Goal: Information Seeking & Learning: Find specific fact

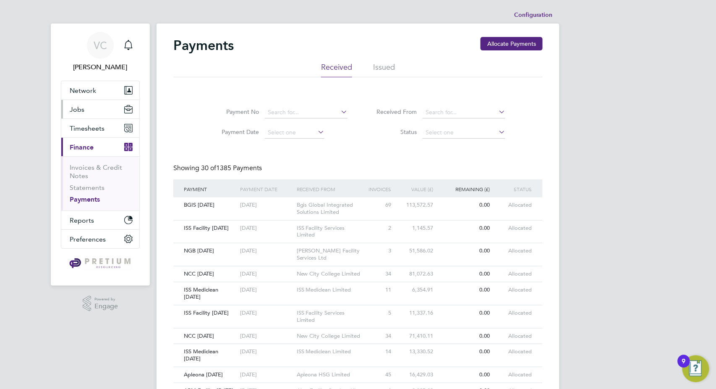
click at [84, 106] on span "Jobs" at bounding box center [77, 109] width 15 height 8
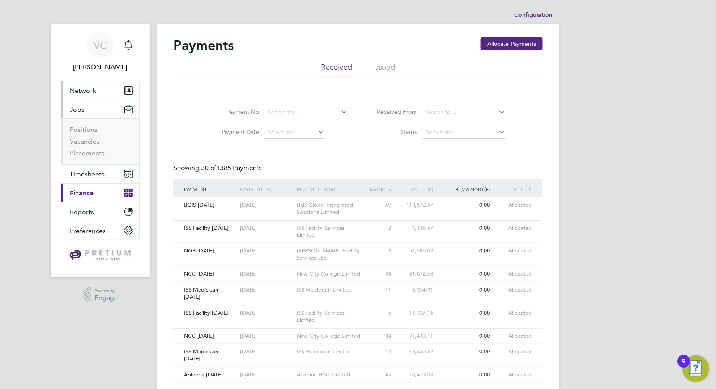
click at [100, 91] on button "Network" at bounding box center [100, 90] width 78 height 18
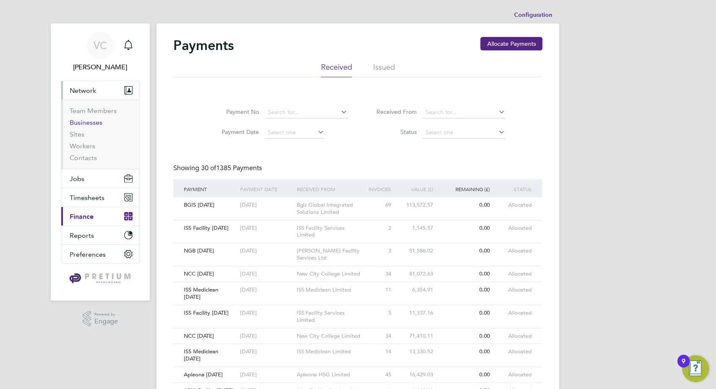
click at [92, 120] on link "Businesses" at bounding box center [86, 122] width 33 height 8
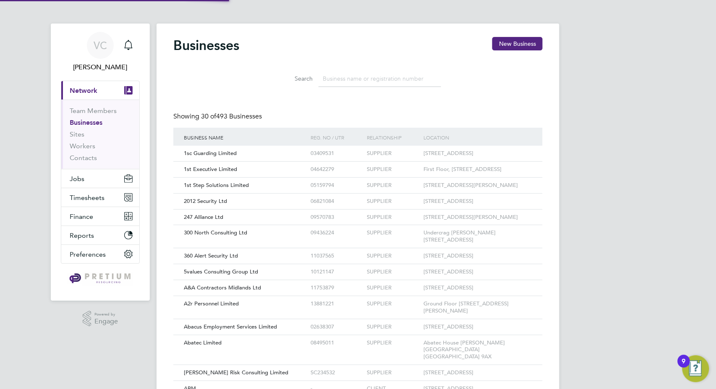
click at [346, 78] on input at bounding box center [380, 79] width 123 height 16
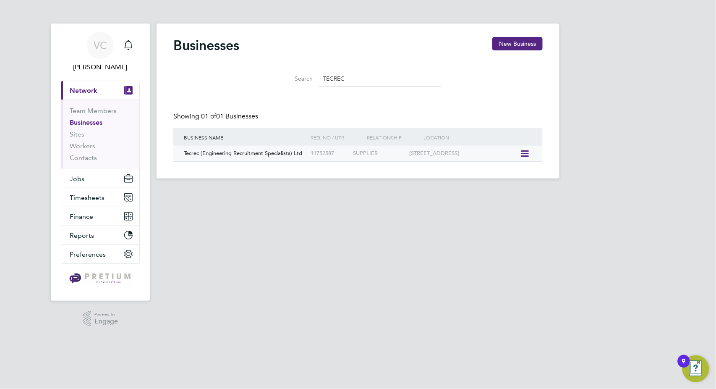
click at [235, 148] on div "Tecrec (Engineering Recruitment Specialists) Ltd" at bounding box center [245, 154] width 127 height 16
click at [351, 78] on input "TECREC" at bounding box center [380, 79] width 123 height 16
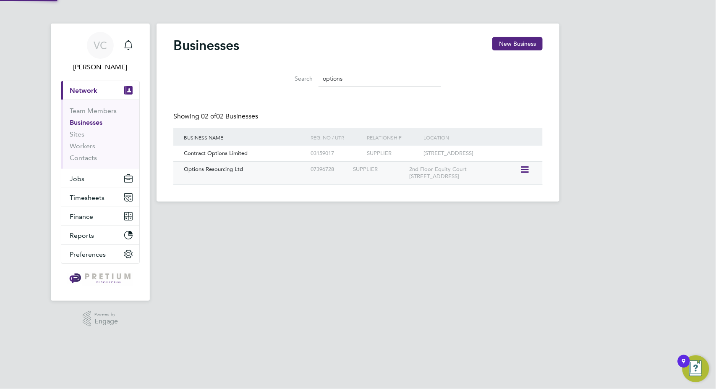
scroll to position [16, 127]
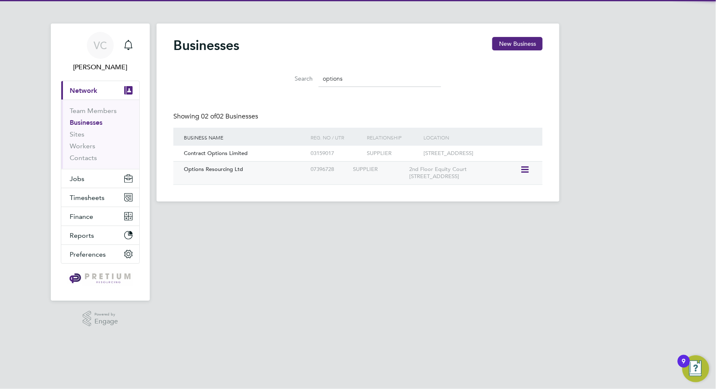
click at [299, 174] on div "Options Resourcing Ltd" at bounding box center [245, 170] width 127 height 16
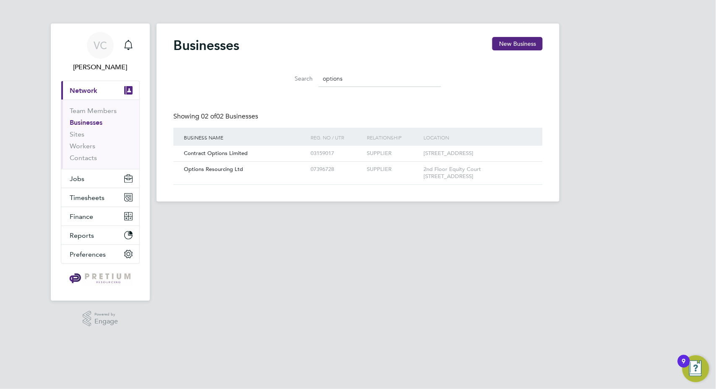
click at [376, 75] on input "options" at bounding box center [380, 79] width 123 height 16
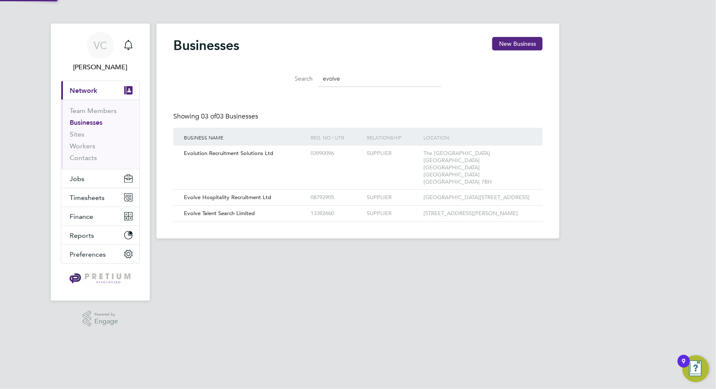
scroll to position [0, 0]
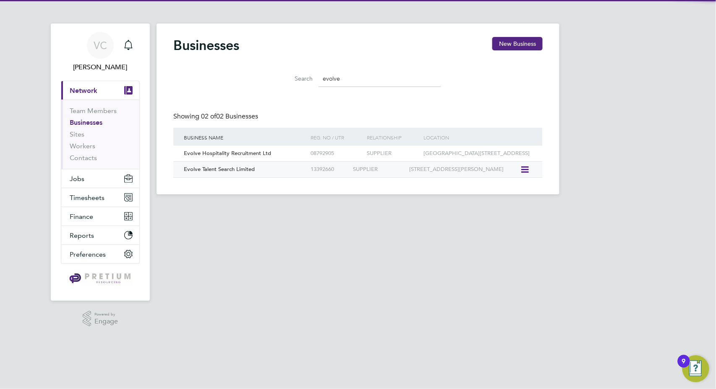
type input "evolve"
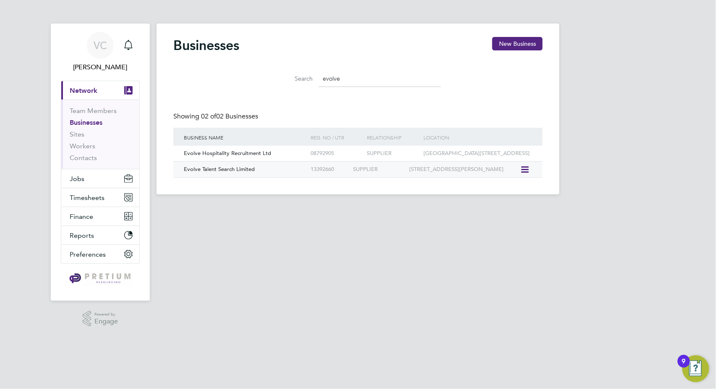
click at [253, 177] on div "Evolve Talent Search Limited" at bounding box center [245, 170] width 127 height 16
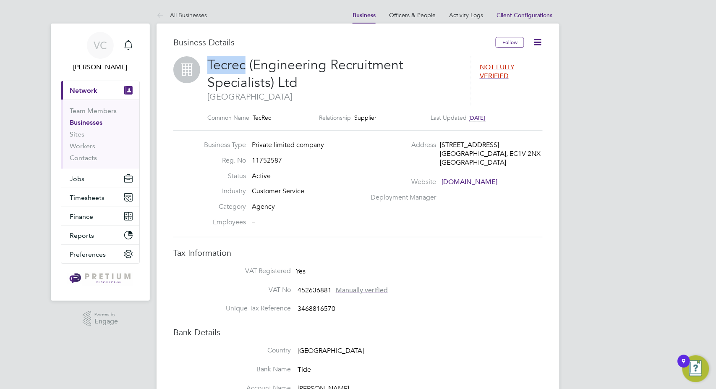
drag, startPoint x: 246, startPoint y: 65, endPoint x: 190, endPoint y: 65, distance: 55.8
click at [190, 65] on div "Tecrec (Engineering Recruitment Specialists) Ltd [GEOGRAPHIC_DATA] NOT FULLY VE…" at bounding box center [357, 93] width 369 height 74
copy div "Tecrec"
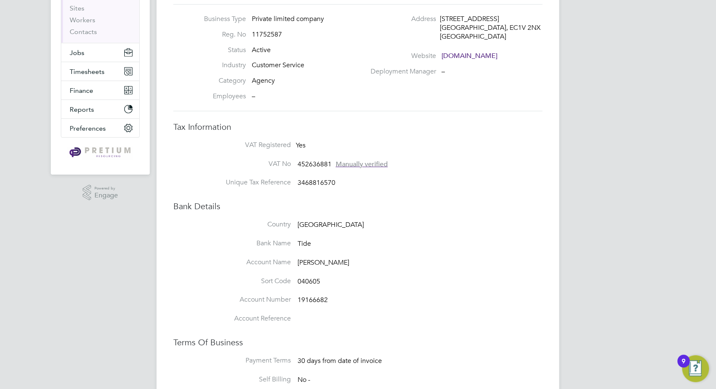
scroll to position [233, 0]
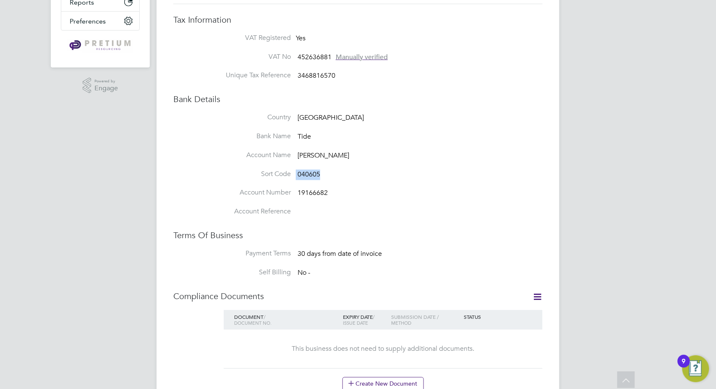
drag, startPoint x: 327, startPoint y: 175, endPoint x: 280, endPoint y: 175, distance: 47.0
click at [280, 175] on li "Sort Code 040605" at bounding box center [375, 179] width 336 height 19
copy li "040605"
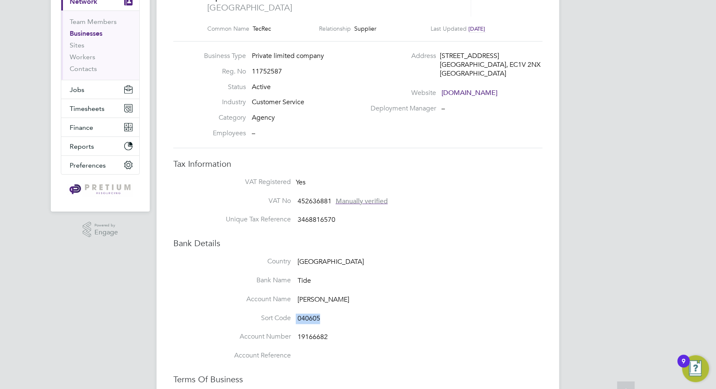
scroll to position [93, 0]
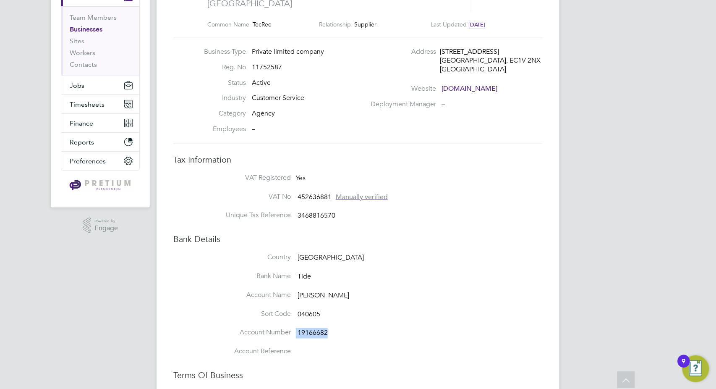
drag, startPoint x: 330, startPoint y: 332, endPoint x: 268, endPoint y: 333, distance: 62.1
click at [268, 333] on li "Account Number 19166682" at bounding box center [375, 337] width 336 height 19
copy li "19166682"
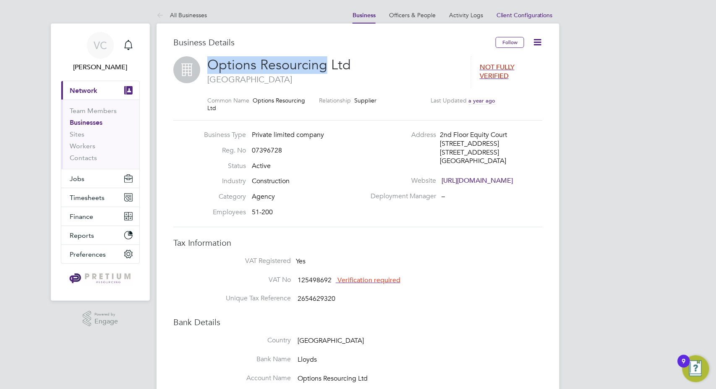
drag, startPoint x: 322, startPoint y: 67, endPoint x: 204, endPoint y: 67, distance: 118.3
click at [204, 67] on div "Options Resourcing Ltd Southampton NOT FULLY VERIFIED Common Name Options Resou…" at bounding box center [357, 88] width 369 height 64
copy span "Options Resourcing"
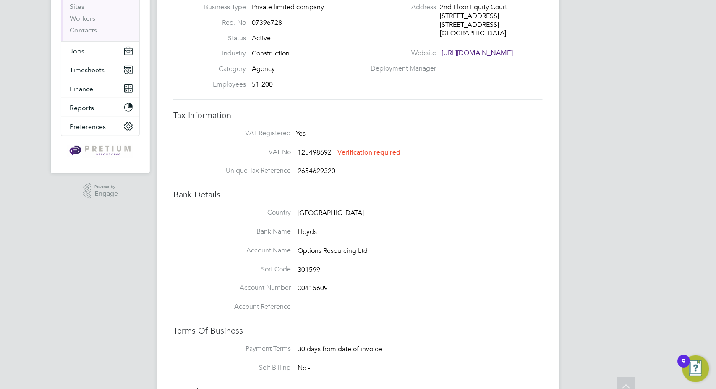
scroll to position [186, 0]
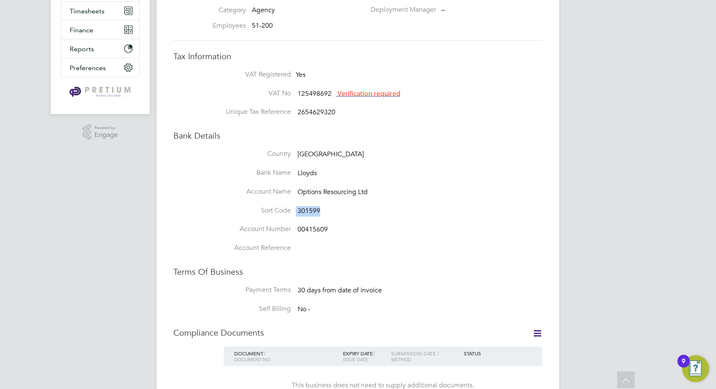
drag, startPoint x: 323, startPoint y: 207, endPoint x: 280, endPoint y: 207, distance: 42.4
click at [280, 207] on li "Sort Code 301599" at bounding box center [375, 215] width 336 height 19
copy li "301599"
click at [323, 227] on span "00415609" at bounding box center [313, 229] width 30 height 8
drag, startPoint x: 326, startPoint y: 228, endPoint x: 291, endPoint y: 228, distance: 34.8
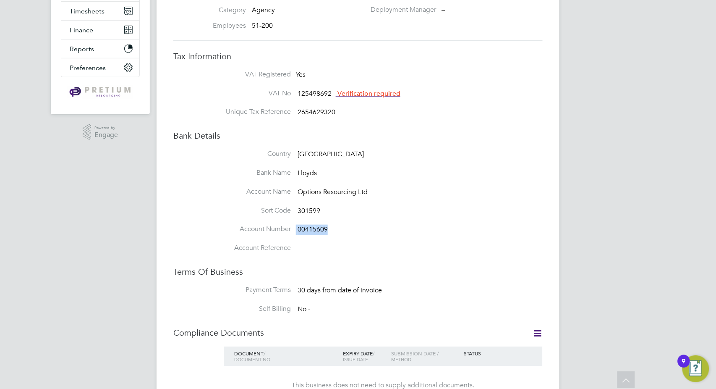
click at [291, 228] on li "Account Number 00415609" at bounding box center [375, 234] width 336 height 19
copy li "00415609"
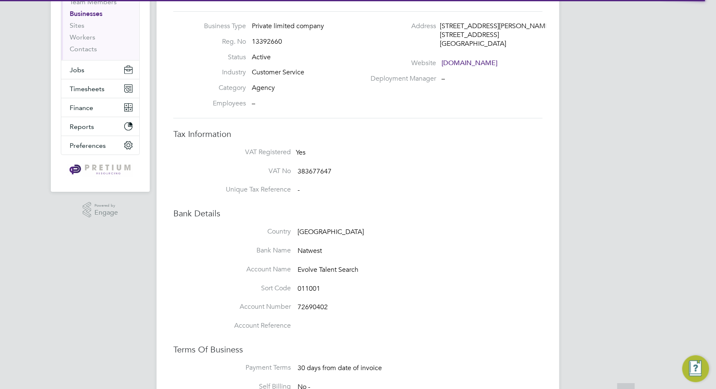
scroll to position [140, 0]
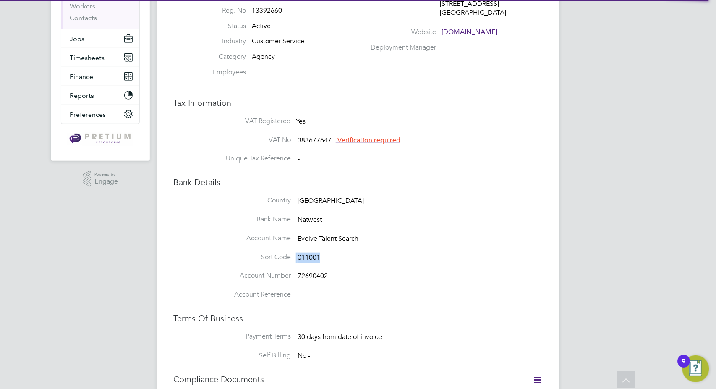
drag, startPoint x: 330, startPoint y: 263, endPoint x: 269, endPoint y: 261, distance: 60.9
click at [269, 261] on li "Sort Code 011001" at bounding box center [375, 262] width 336 height 19
copy li "011001"
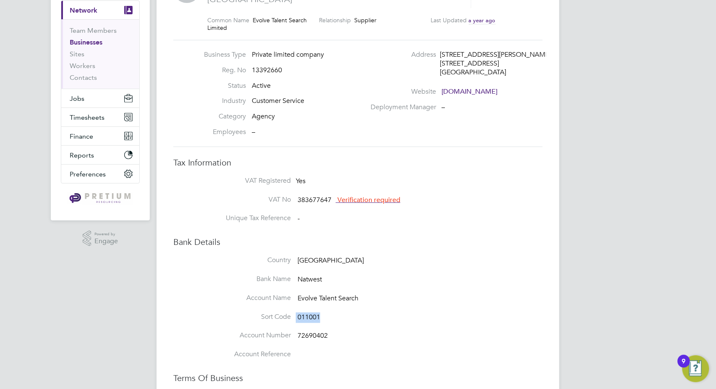
scroll to position [186, 0]
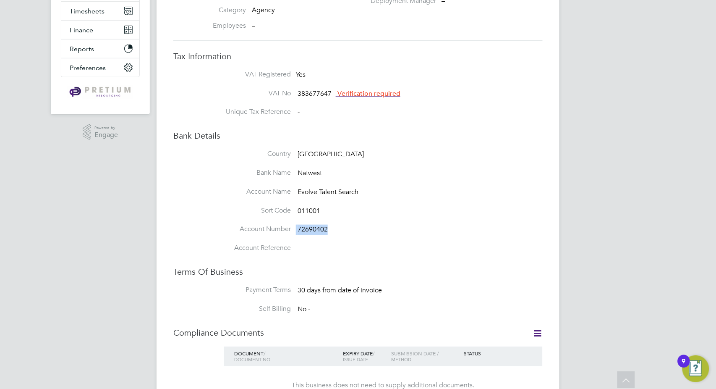
drag, startPoint x: 334, startPoint y: 232, endPoint x: 280, endPoint y: 232, distance: 53.7
click at [279, 232] on li "Account Number 72690402" at bounding box center [375, 234] width 336 height 19
copy li "72690402"
